Goal: Task Accomplishment & Management: Manage account settings

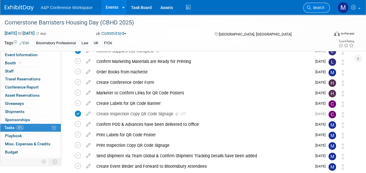
click at [319, 7] on span "Search" at bounding box center [317, 8] width 13 height 4
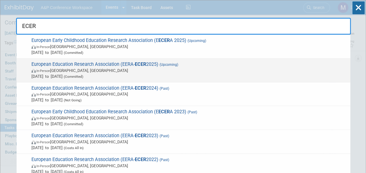
type input "ECER"
click at [149, 63] on span "European Education Research Association (EERA- ECER 2025) (Upcoming) In-Person …" at bounding box center [188, 70] width 317 height 18
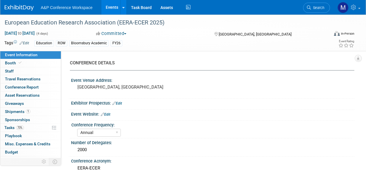
select select "Annual"
select select "Level 2"
select select "In-Person Booth"
select select "Education"
select select "Bloomsbury Academic"
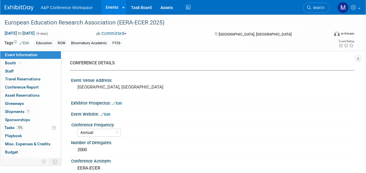
select select "[PERSON_NAME]"
select select "Networking/Commissioning"
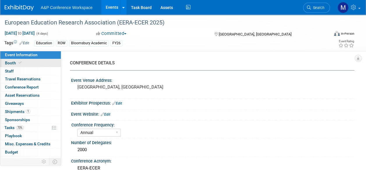
click at [18, 60] on link "Booth" at bounding box center [30, 63] width 60 height 8
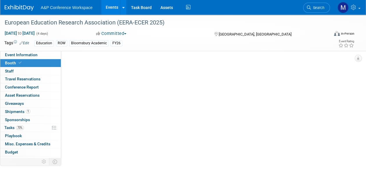
select select "COBA"
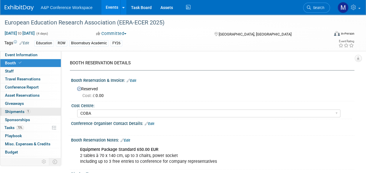
click at [39, 112] on link "1 Shipments 1" at bounding box center [30, 112] width 60 height 8
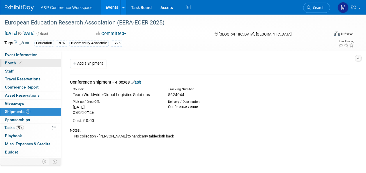
click at [23, 63] on link "Booth" at bounding box center [30, 63] width 60 height 8
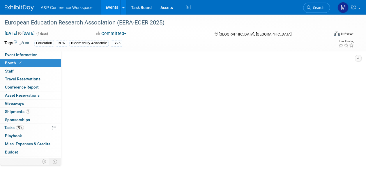
select select "COBA"
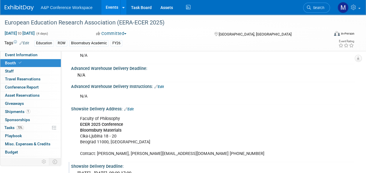
scroll to position [349, 0]
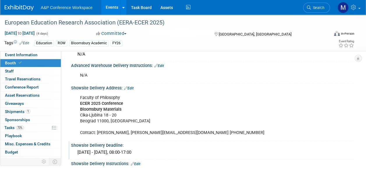
drag, startPoint x: 70, startPoint y: 85, endPoint x: 200, endPoint y: 150, distance: 145.1
copy div "Showsite Delivery Address: Edit Faculty of Philosophy ECER 2025 Conference Bloo…"
click at [28, 110] on span "1" at bounding box center [28, 111] width 4 height 4
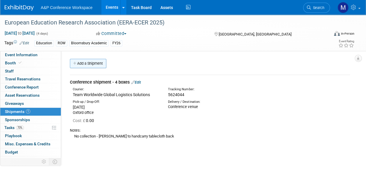
click at [99, 63] on link "Add a Shipment" at bounding box center [88, 63] width 36 height 9
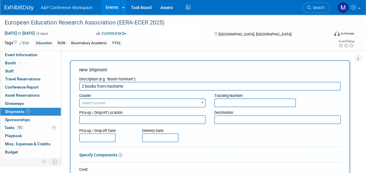
type input "2 books from Hachette"
click at [97, 122] on textarea at bounding box center [142, 119] width 126 height 9
type textarea "Hachette"
click at [241, 120] on textarea at bounding box center [277, 119] width 126 height 9
type textarea "Conference venue"
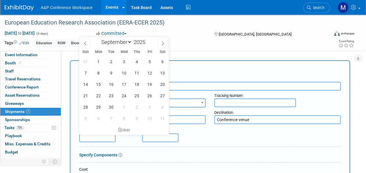
click at [99, 140] on input "text" at bounding box center [97, 137] width 36 height 9
click at [88, 44] on span at bounding box center [85, 43] width 10 height 10
select select "7"
click at [112, 97] on span "19" at bounding box center [110, 95] width 11 height 11
type input "Aug 19, 2025"
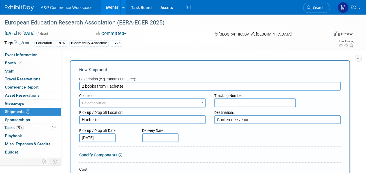
click at [107, 138] on input "Aug 19, 2025" at bounding box center [97, 137] width 36 height 9
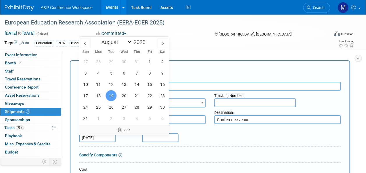
click at [119, 129] on icon at bounding box center [119, 130] width 3 height 4
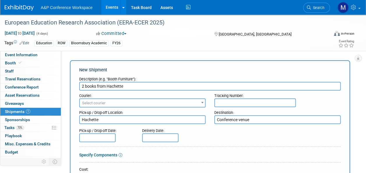
click at [229, 104] on input "text" at bounding box center [254, 102] width 81 height 9
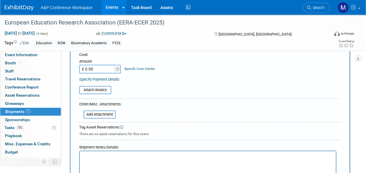
scroll to position [145, 0]
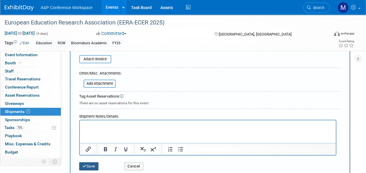
click at [96, 166] on button "Save" at bounding box center [88, 166] width 19 height 8
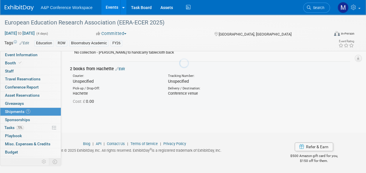
scroll to position [83, 0]
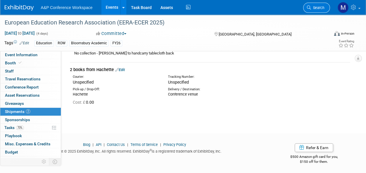
click at [315, 7] on span "Search" at bounding box center [317, 8] width 13 height 4
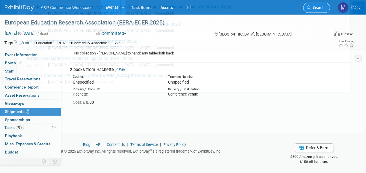
scroll to position [0, 0]
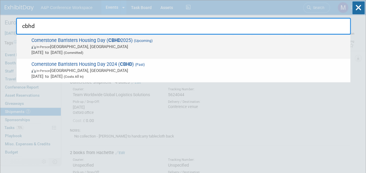
type input "cbhd"
click at [104, 40] on span "Cornerstone Barristers Housing Day ( CBHD 2025) (Upcoming) In-Person London, Un…" at bounding box center [188, 47] width 317 height 18
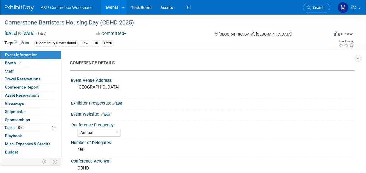
select select "Annual"
select select "Level 2"
select select "In-Person Booth"
select select "Law"
select select "Bloomsbury Professional"
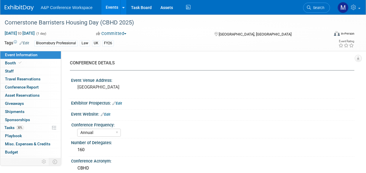
select select "[PERSON_NAME]"
select select "Brand/Subject Presence​"
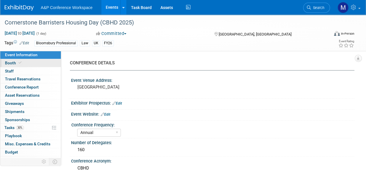
click at [14, 60] on span "Booth" at bounding box center [14, 62] width 18 height 5
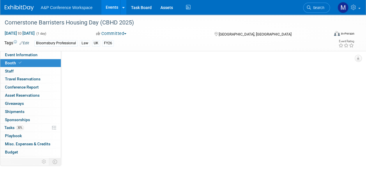
select select "BPTL"
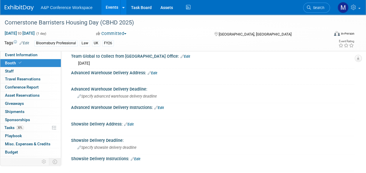
scroll to position [349, 0]
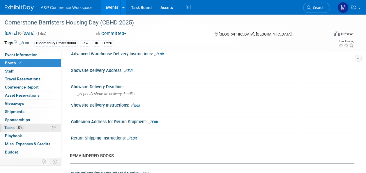
click at [26, 127] on link "30% Tasks 30%" at bounding box center [30, 128] width 60 height 8
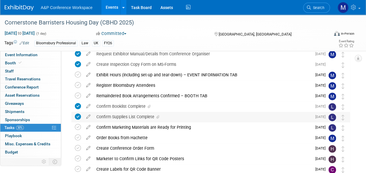
scroll to position [116, 0]
